Goal: Leave review/rating: Leave review/rating

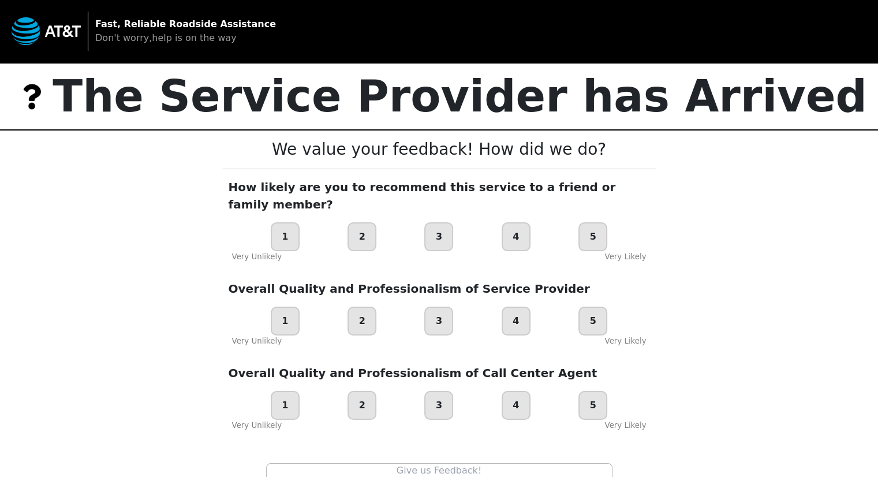
click at [598, 233] on div "5" at bounding box center [592, 236] width 29 height 29
click at [598, 233] on div "5" at bounding box center [593, 237] width 32 height 32
click at [637, 227] on div "1 2 3 4 5" at bounding box center [439, 236] width 433 height 29
click at [633, 248] on div "We value your feedback! How did we do? How likely are you to recommend this ser…" at bounding box center [439, 354] width 433 height 449
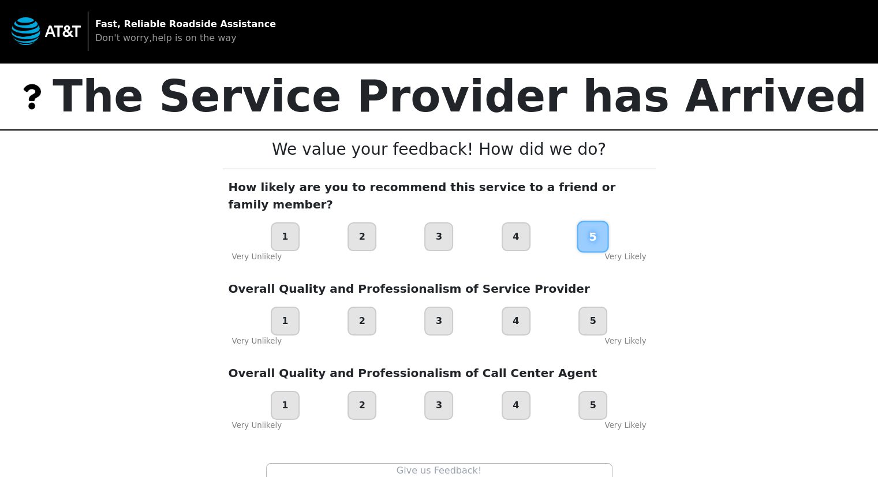
click at [633, 248] on div "We value your feedback! How did we do? How likely are you to recommend this ser…" at bounding box center [439, 354] width 433 height 449
drag, startPoint x: 633, startPoint y: 248, endPoint x: 624, endPoint y: 253, distance: 10.3
click at [624, 253] on div "We value your feedback! How did we do? How likely are you to recommend this ser…" at bounding box center [439, 354] width 433 height 449
click at [616, 251] on div "Very Likely" at bounding box center [625, 257] width 42 height 12
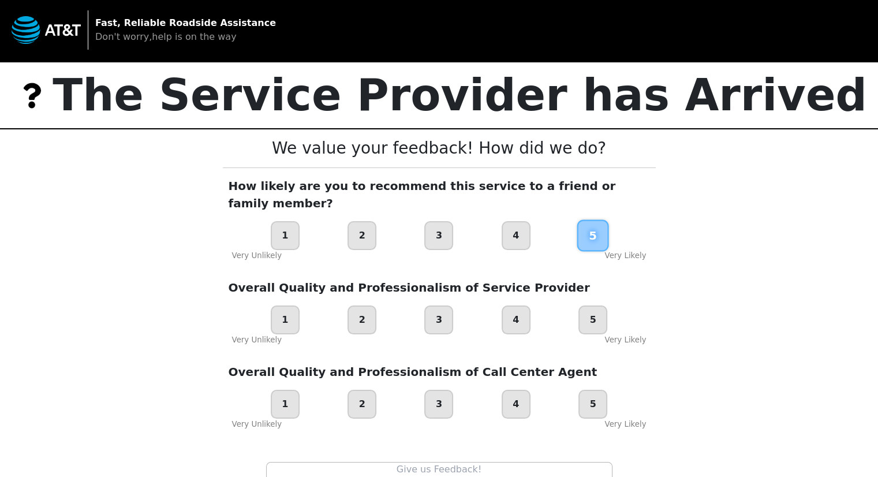
scroll to position [2, 0]
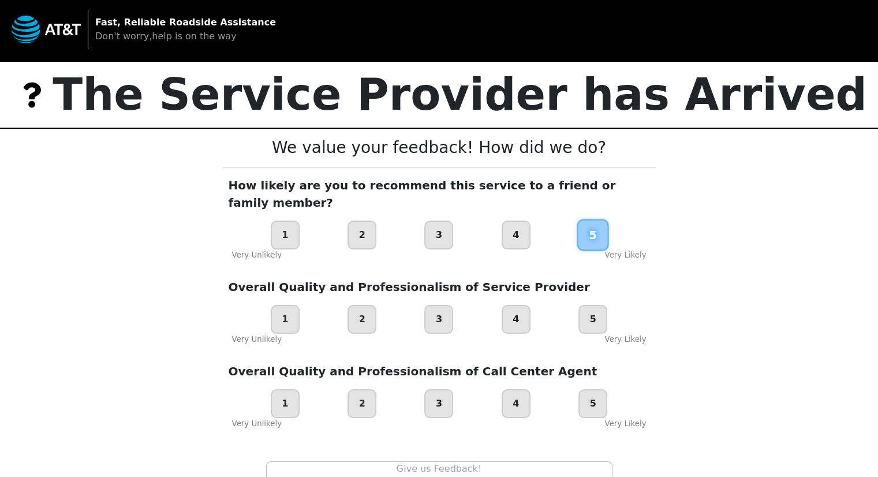
click at [616, 231] on div "1 2 3 4 5" at bounding box center [439, 235] width 433 height 29
click at [716, 303] on div "Fast, Reliable Roadside Assistance Don't worry,help is on the way The Service P…" at bounding box center [439, 288] width 878 height 580
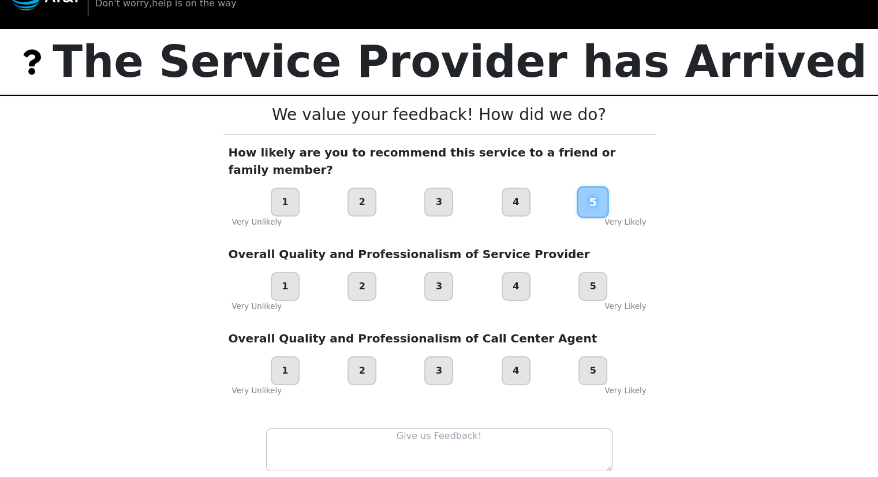
scroll to position [36, 0]
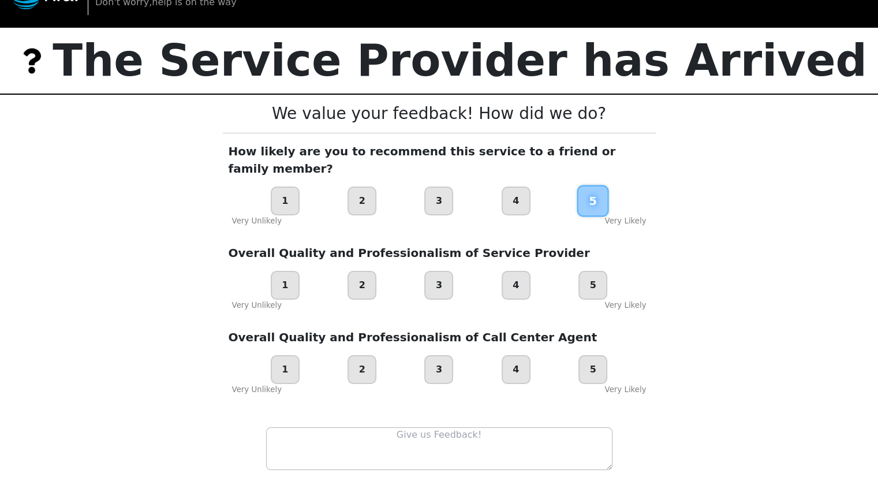
click at [345, 301] on div "We value your feedback! How did we do? How likely are you to recommend this ser…" at bounding box center [439, 319] width 433 height 449
click at [512, 188] on div "4" at bounding box center [516, 200] width 29 height 29
click at [441, 271] on div "3" at bounding box center [438, 285] width 29 height 29
click at [522, 363] on div "4" at bounding box center [516, 369] width 29 height 29
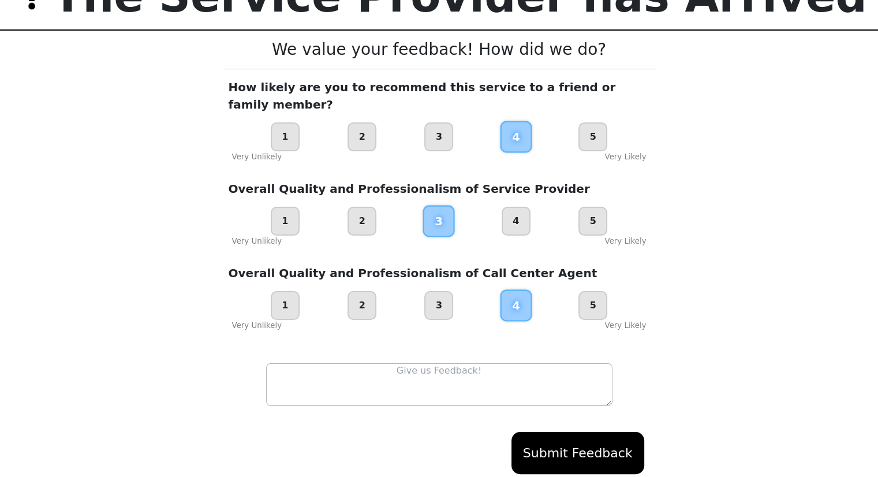
scroll to position [96, 0]
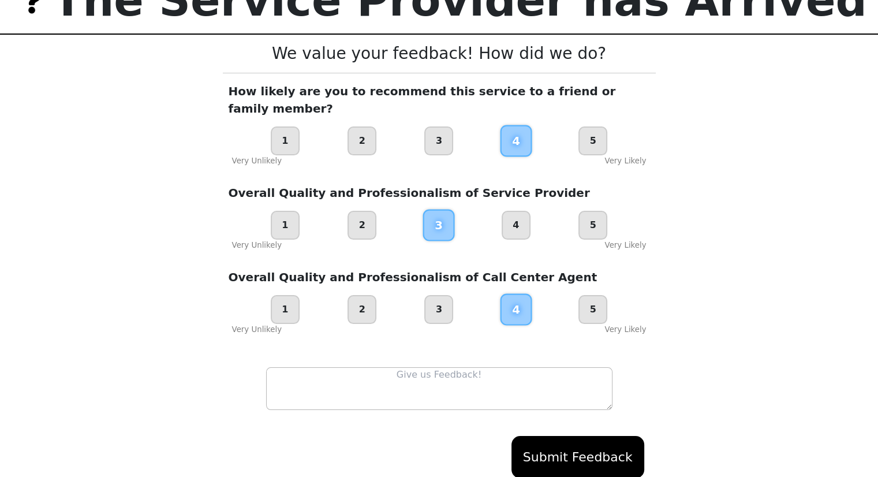
drag, startPoint x: 270, startPoint y: 120, endPoint x: 262, endPoint y: 121, distance: 8.1
click at [262, 126] on div "1 2 3 4 5" at bounding box center [439, 140] width 433 height 29
click at [253, 132] on div "1 2 3 4 5" at bounding box center [439, 140] width 433 height 29
drag, startPoint x: 263, startPoint y: 122, endPoint x: 200, endPoint y: 130, distance: 63.9
click at [200, 130] on div "Fast, Reliable Roadside Assistance Don't worry,help is on the way The Service P…" at bounding box center [439, 194] width 878 height 580
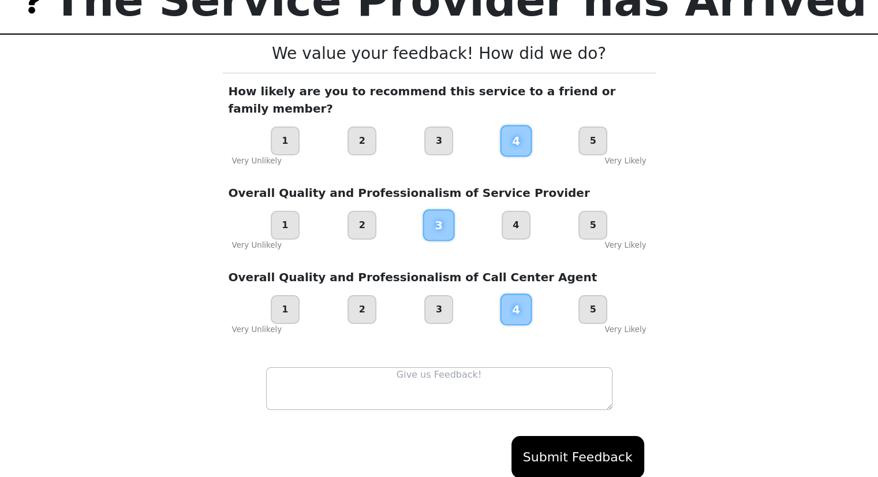
click at [200, 130] on div "Fast, Reliable Roadside Assistance Don't worry,help is on the way The Service P…" at bounding box center [439, 194] width 878 height 580
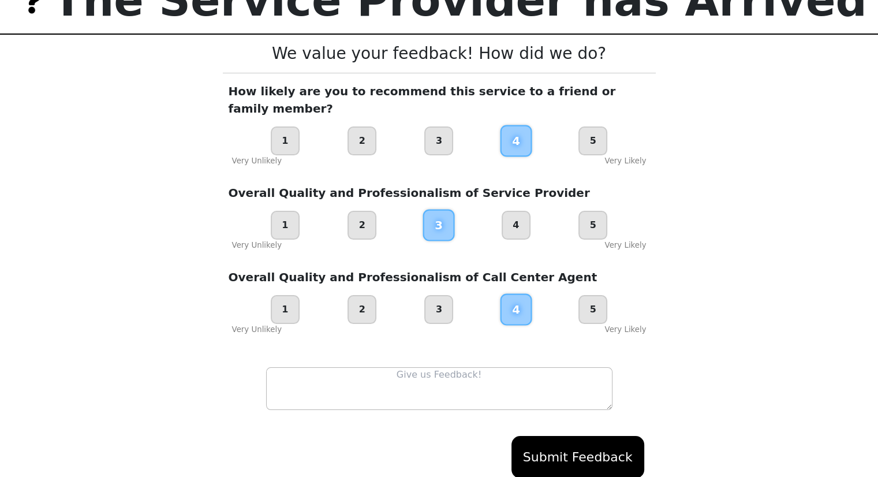
click at [0, 133] on div "Fast, Reliable Roadside Assistance Don't worry,help is on the way The Service P…" at bounding box center [439, 194] width 878 height 580
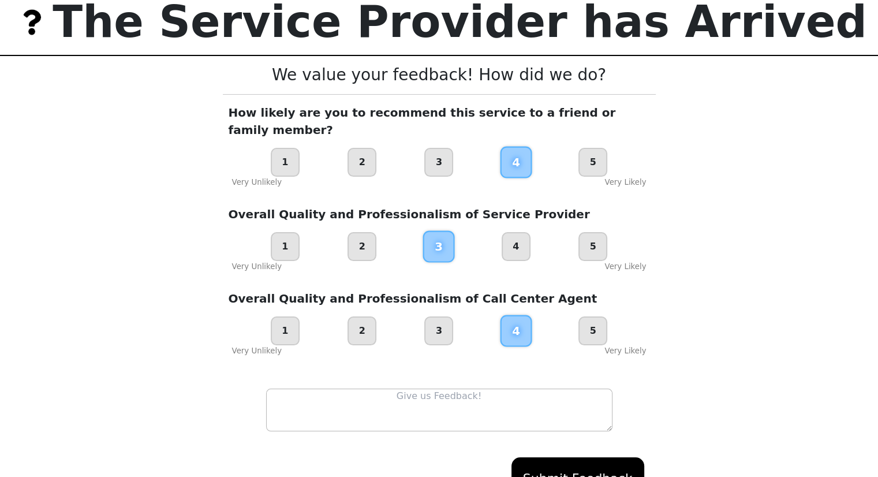
scroll to position [70, 0]
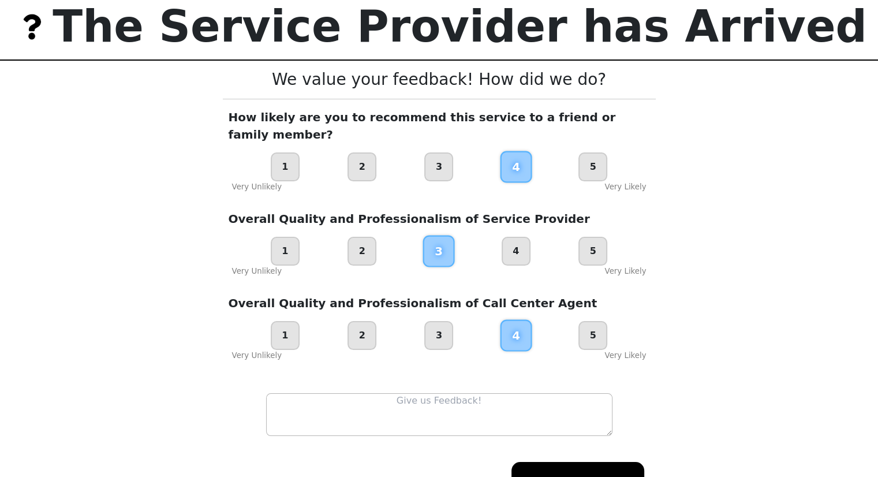
click at [51, 136] on div "Fast, Reliable Roadside Assistance Don't worry,help is on the way The Service P…" at bounding box center [439, 220] width 878 height 580
